Goal: Navigation & Orientation: Go to known website

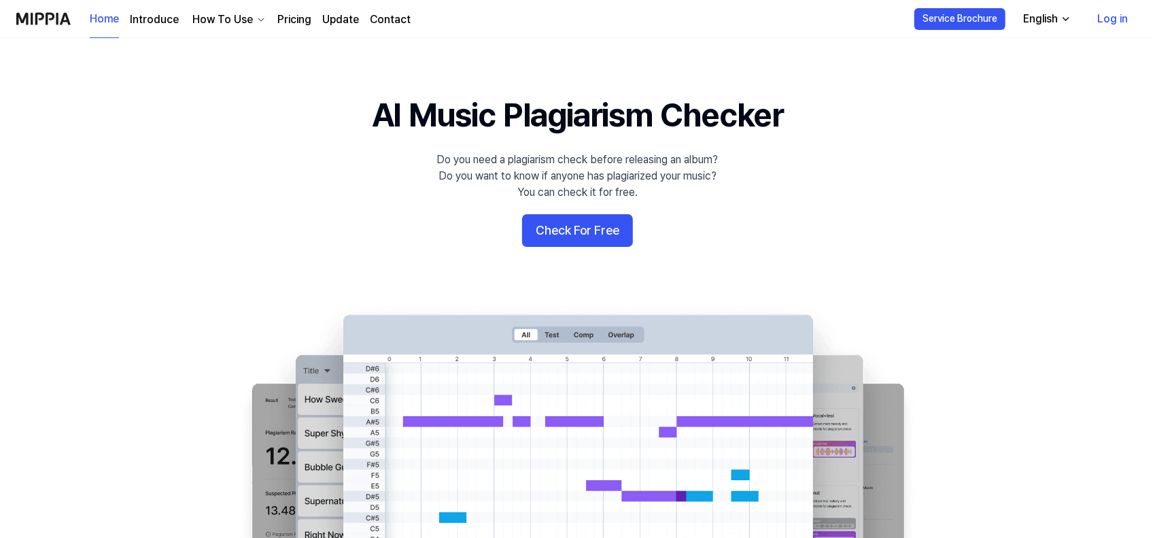
drag, startPoint x: 397, startPoint y: 1, endPoint x: 1112, endPoint y: 20, distance: 715.5
click at [1112, 20] on link "Log in" at bounding box center [1113, 19] width 52 height 38
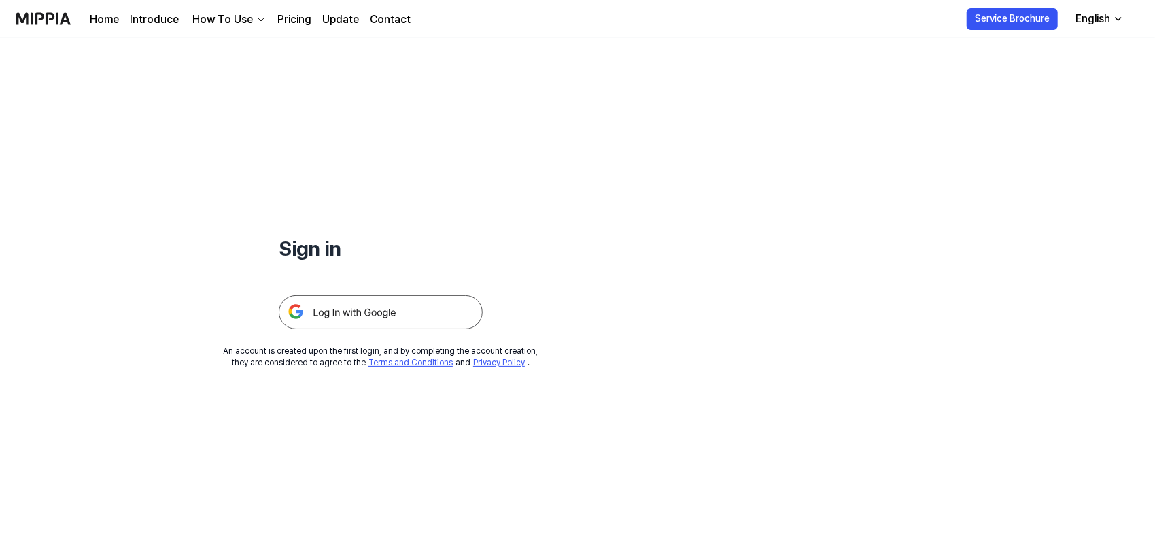
click at [355, 319] on img at bounding box center [381, 312] width 204 height 34
